Goal: Task Accomplishment & Management: Manage account settings

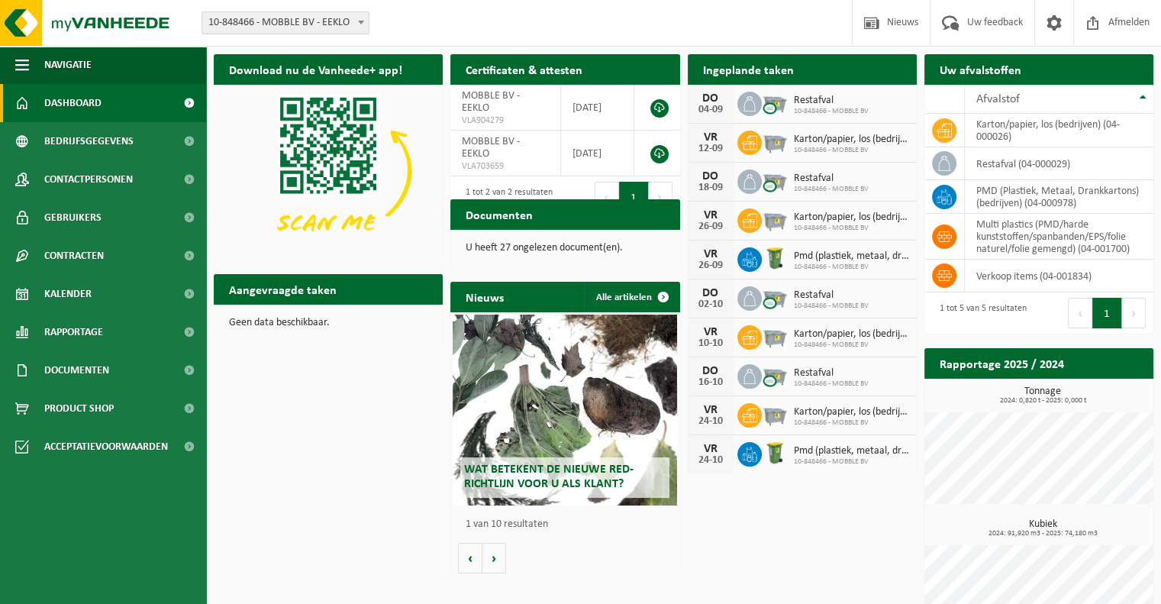
click at [777, 104] on img at bounding box center [775, 102] width 26 height 26
click at [64, 294] on span "Kalender" at bounding box center [67, 294] width 47 height 38
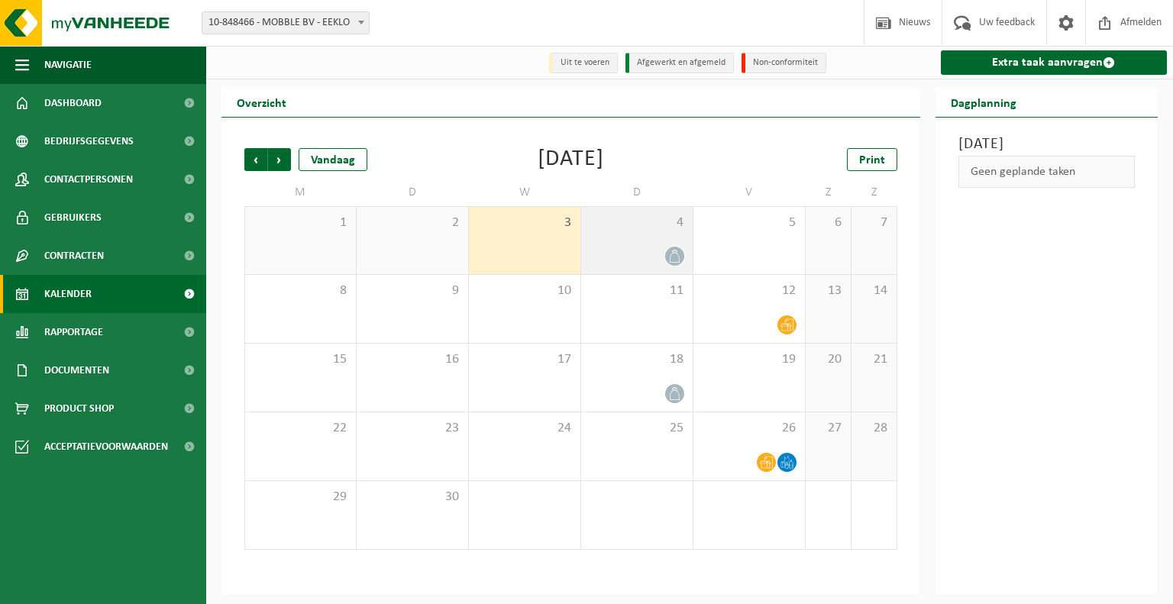
click at [670, 255] on icon at bounding box center [674, 256] width 13 height 13
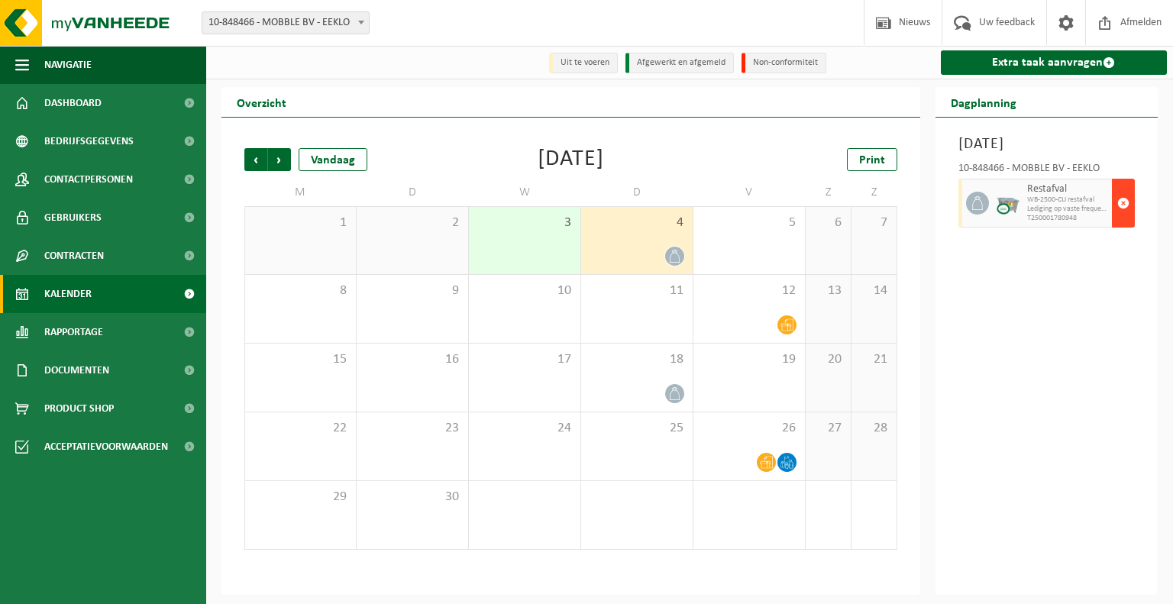
click at [1122, 218] on span "button" at bounding box center [1123, 203] width 12 height 31
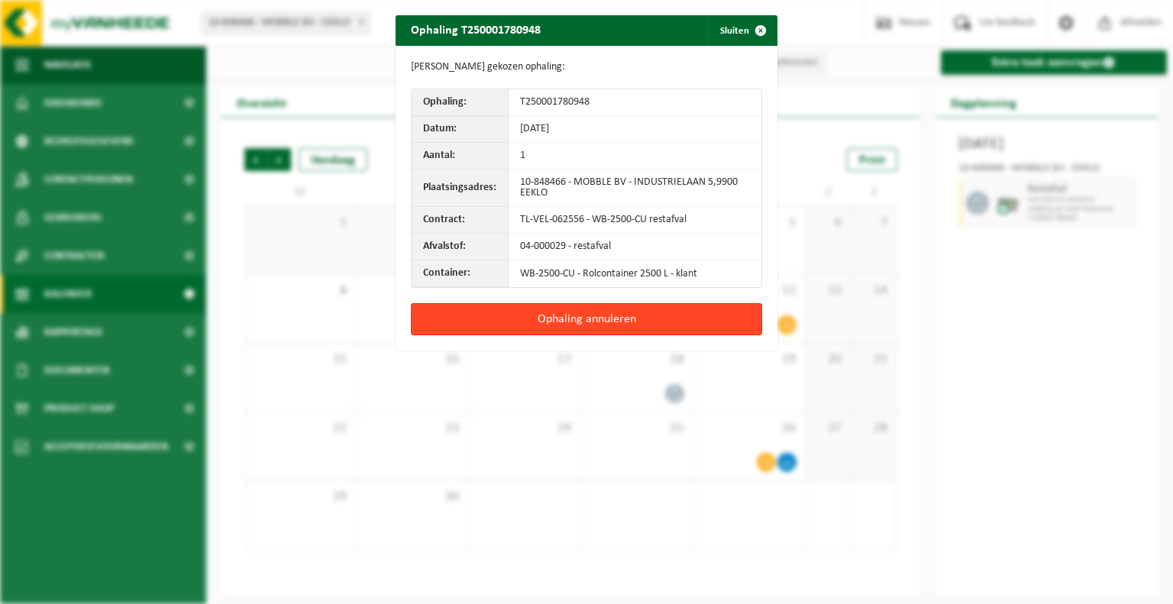
click at [590, 318] on button "Ophaling annuleren" at bounding box center [586, 319] width 351 height 32
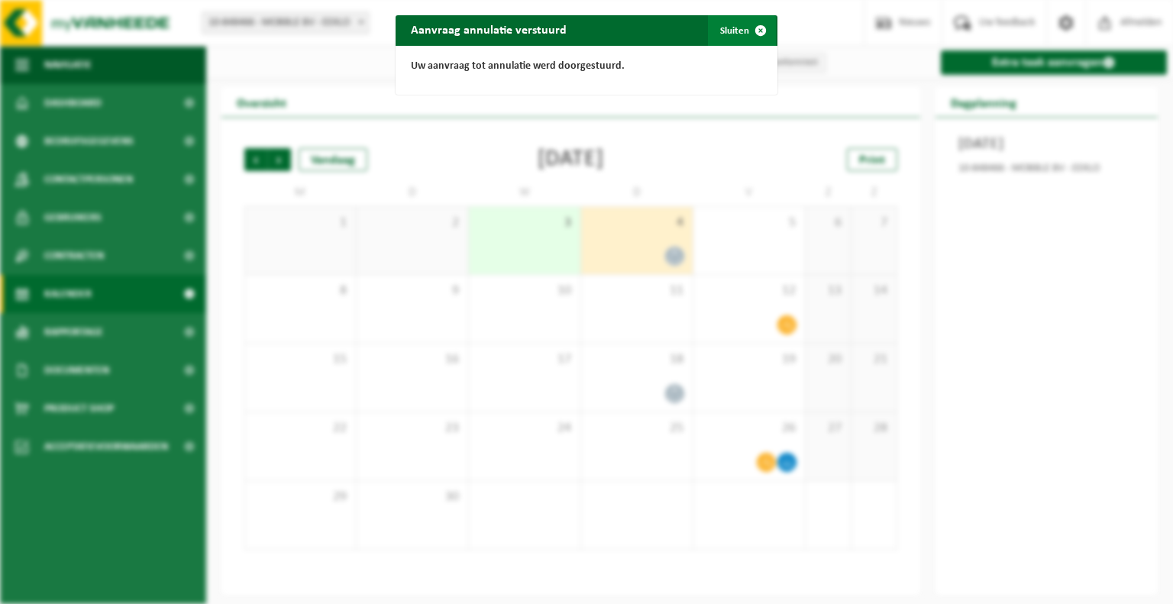
click at [754, 33] on span "button" at bounding box center [760, 30] width 31 height 31
